Goal: Navigation & Orientation: Go to known website

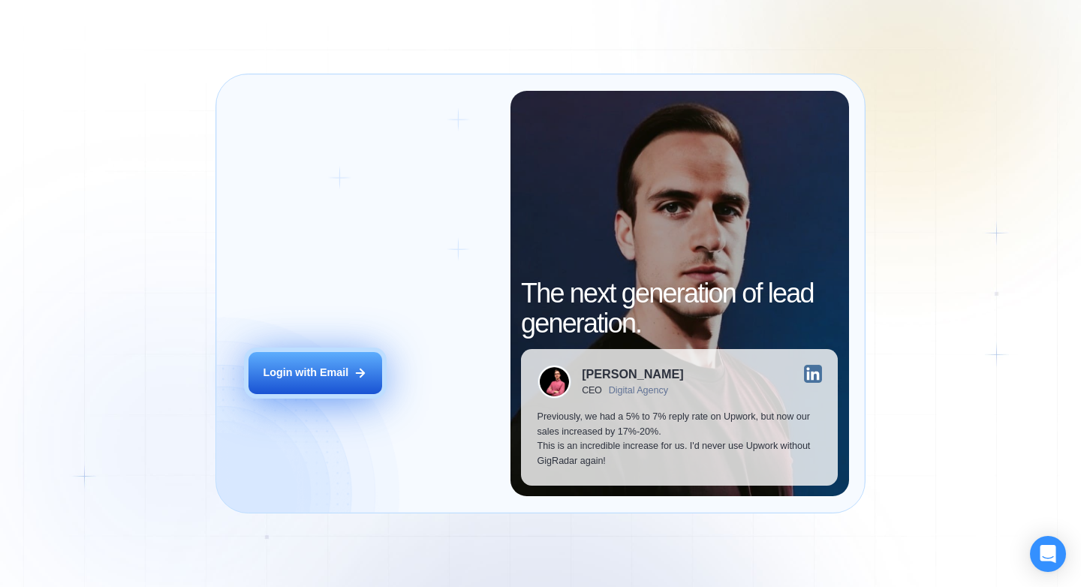
click at [280, 357] on button "Login with Email" at bounding box center [315, 373] width 134 height 42
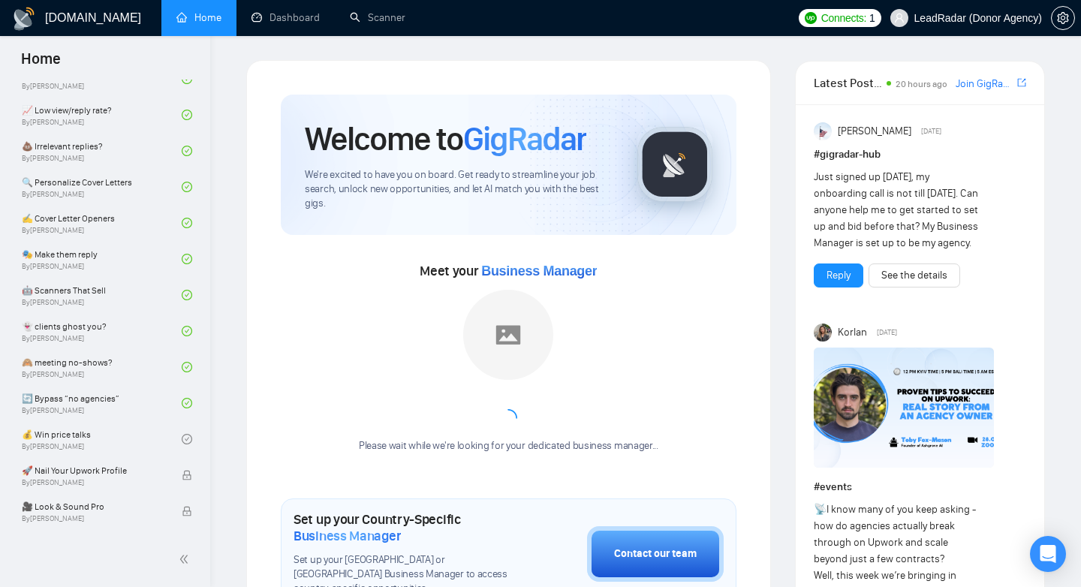
scroll to position [921, 0]
